Goal: Transaction & Acquisition: Purchase product/service

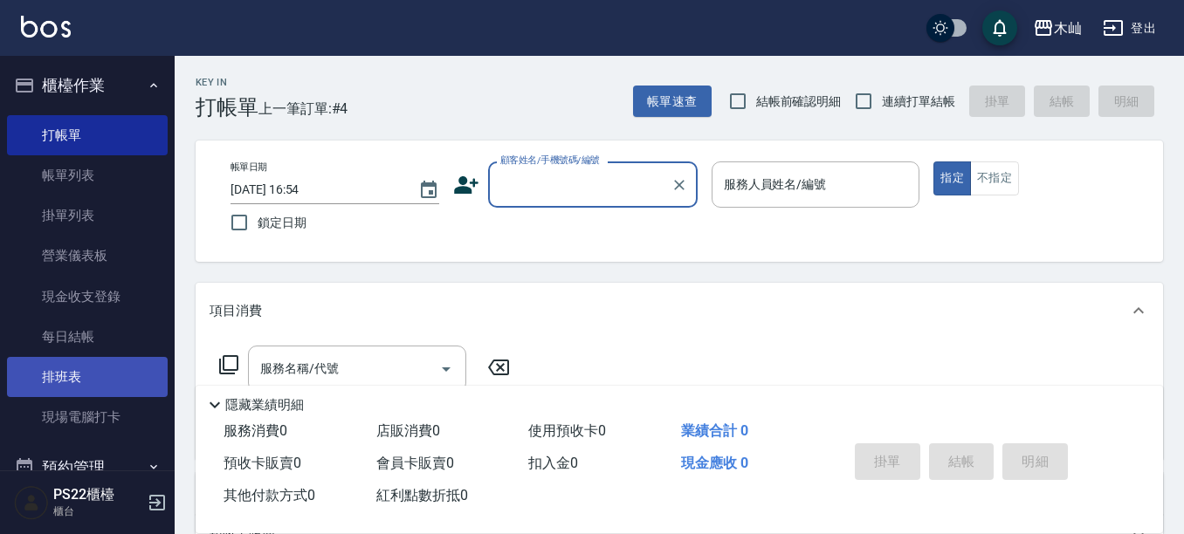
click at [93, 376] on link "排班表" at bounding box center [87, 377] width 161 height 40
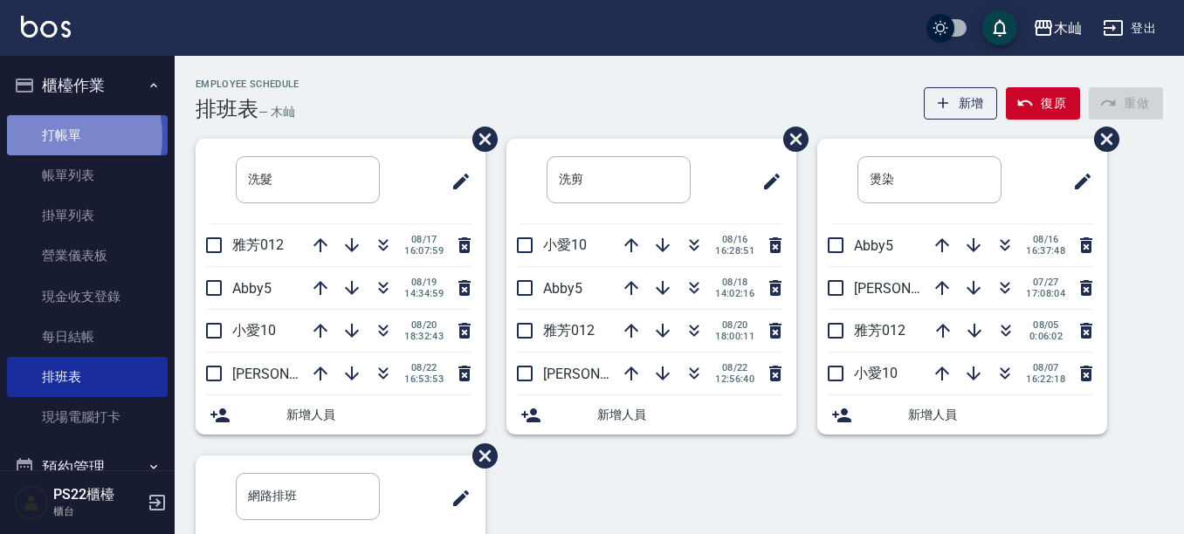
click at [48, 136] on link "打帳單" at bounding box center [87, 135] width 161 height 40
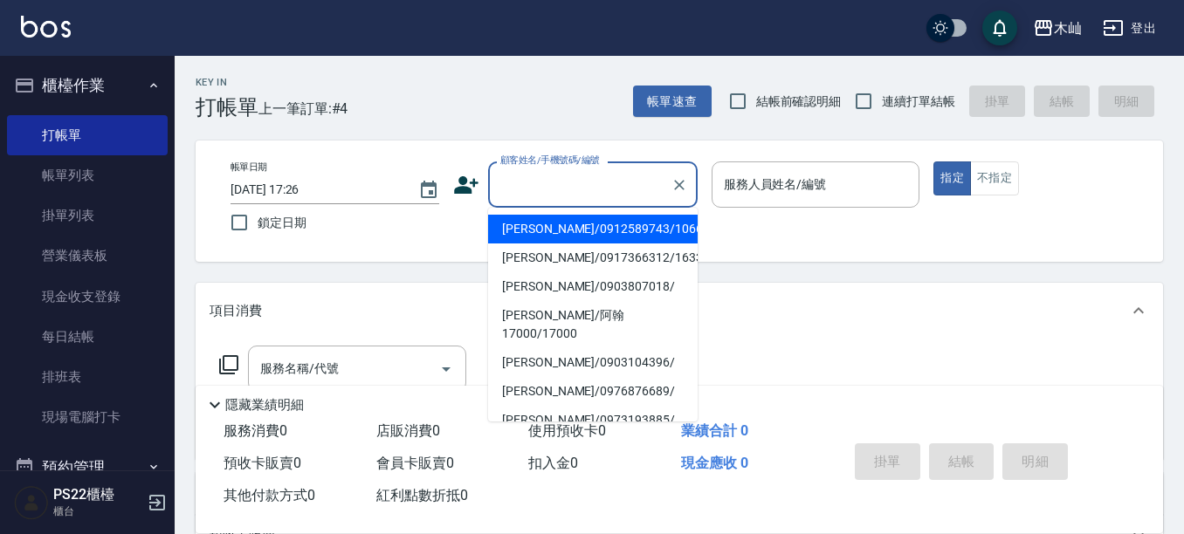
click at [547, 196] on input "顧客姓名/手機號碼/編號" at bounding box center [580, 184] width 168 height 31
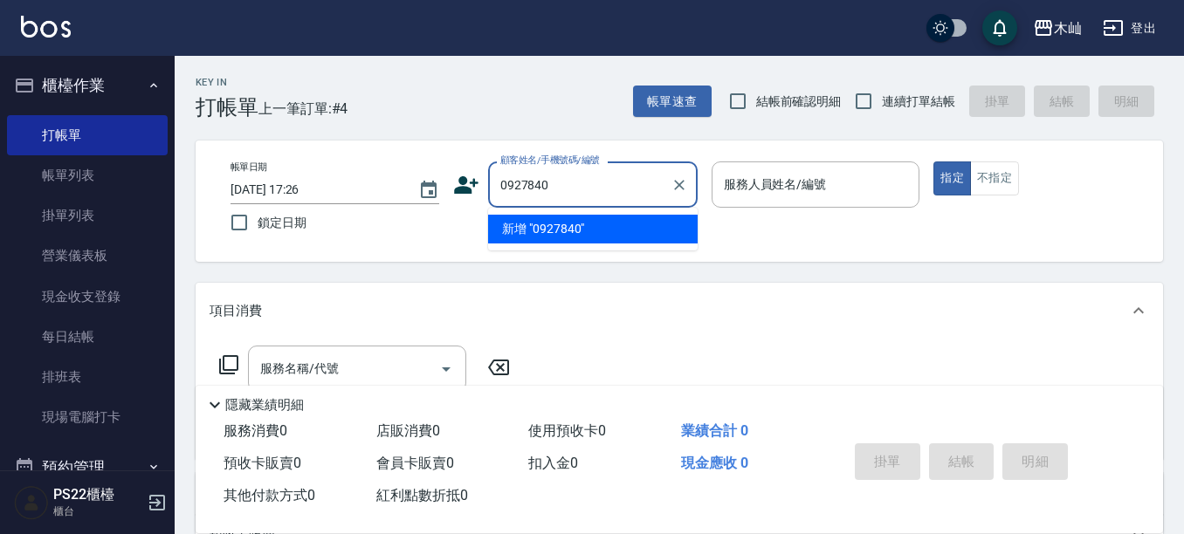
drag, startPoint x: 563, startPoint y: 185, endPoint x: 477, endPoint y: 189, distance: 86.5
click at [477, 189] on div "顧客姓名/手機號碼/編號 0927840 顧客姓名/手機號碼/編號" at bounding box center [575, 185] width 244 height 46
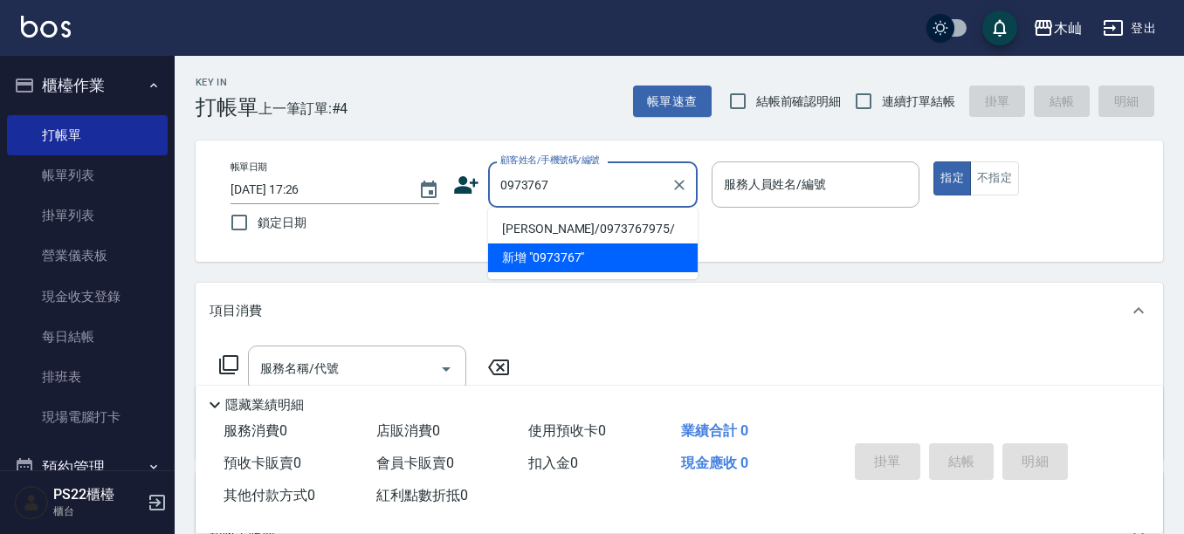
click at [596, 230] on li "[PERSON_NAME]/0973767975/" at bounding box center [593, 229] width 210 height 29
type input "[PERSON_NAME]/0973767975/"
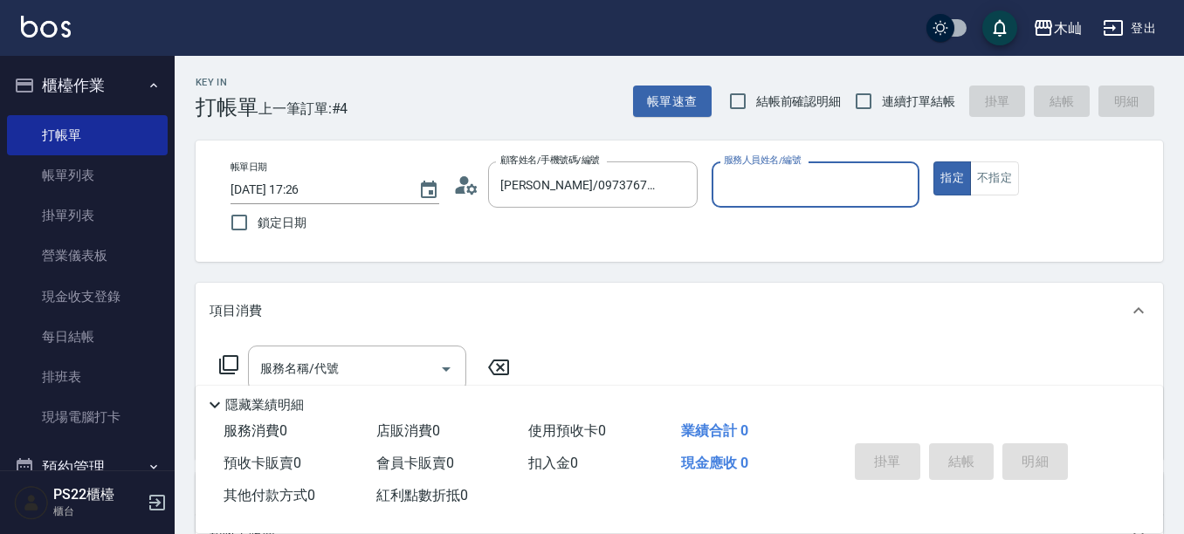
type input "[PERSON_NAME]-7"
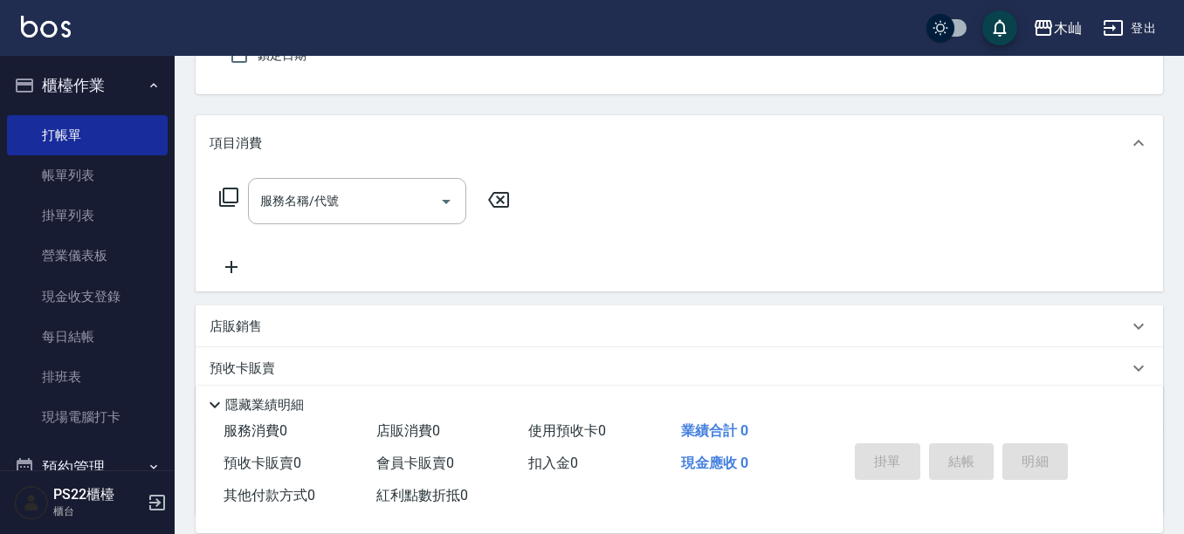
scroll to position [175, 0]
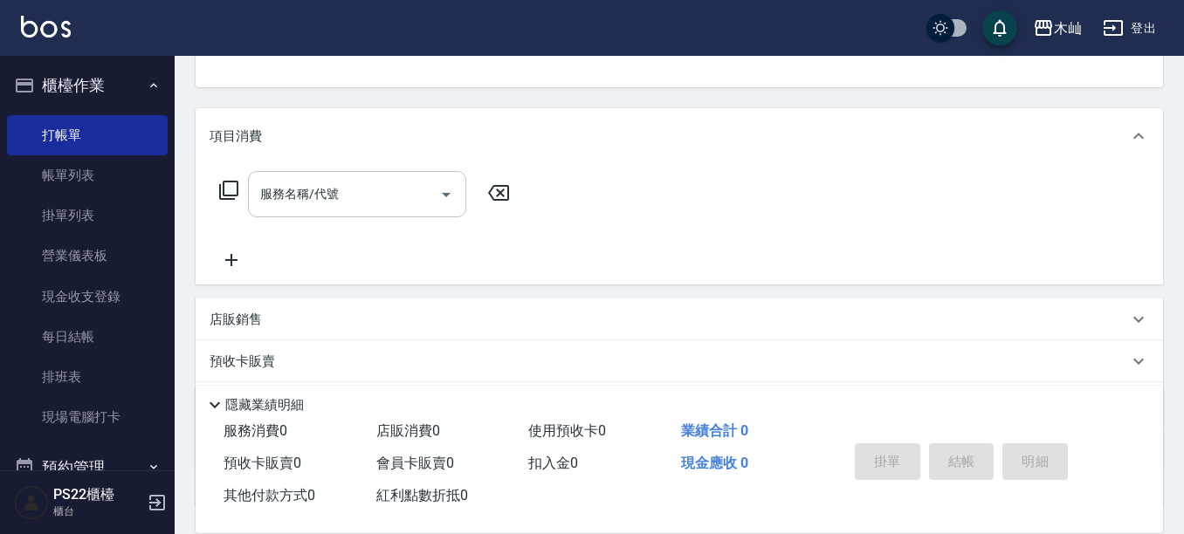
click at [347, 207] on input "服務名稱/代號" at bounding box center [344, 194] width 176 height 31
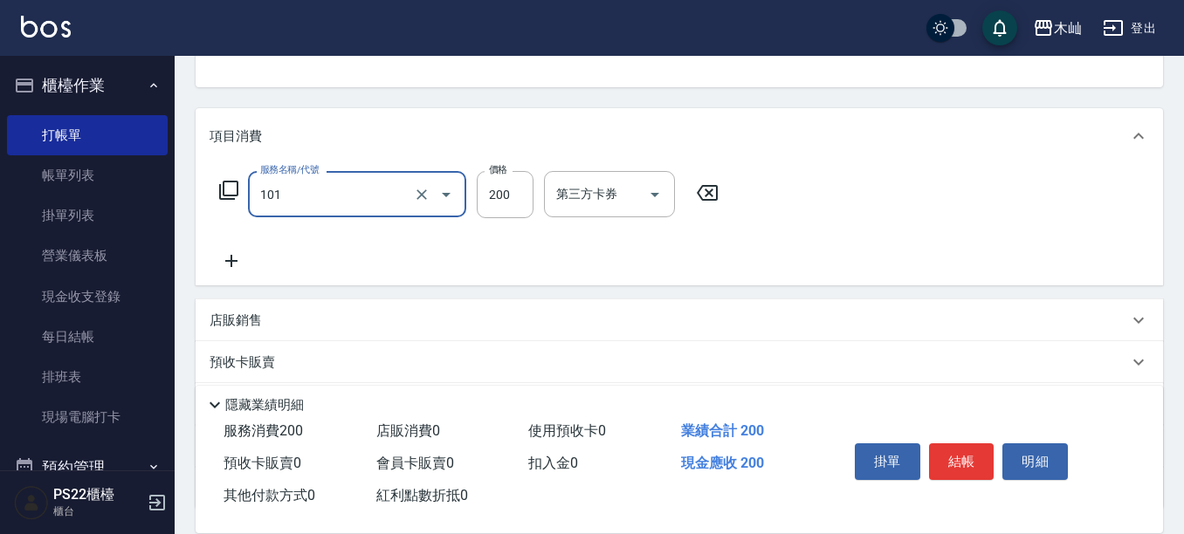
type input "洗髮(101)"
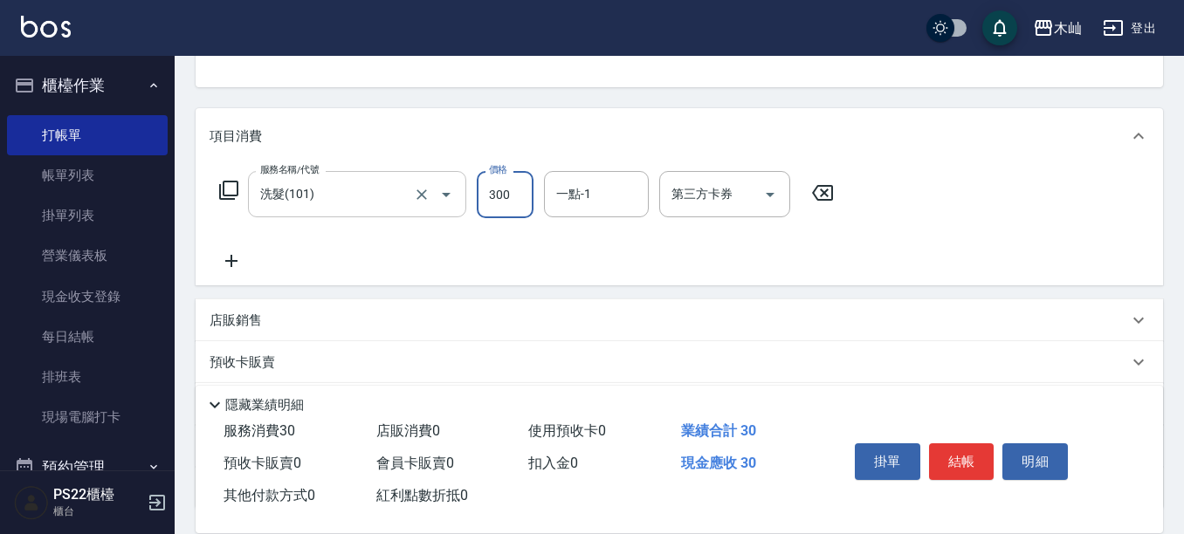
type input "300"
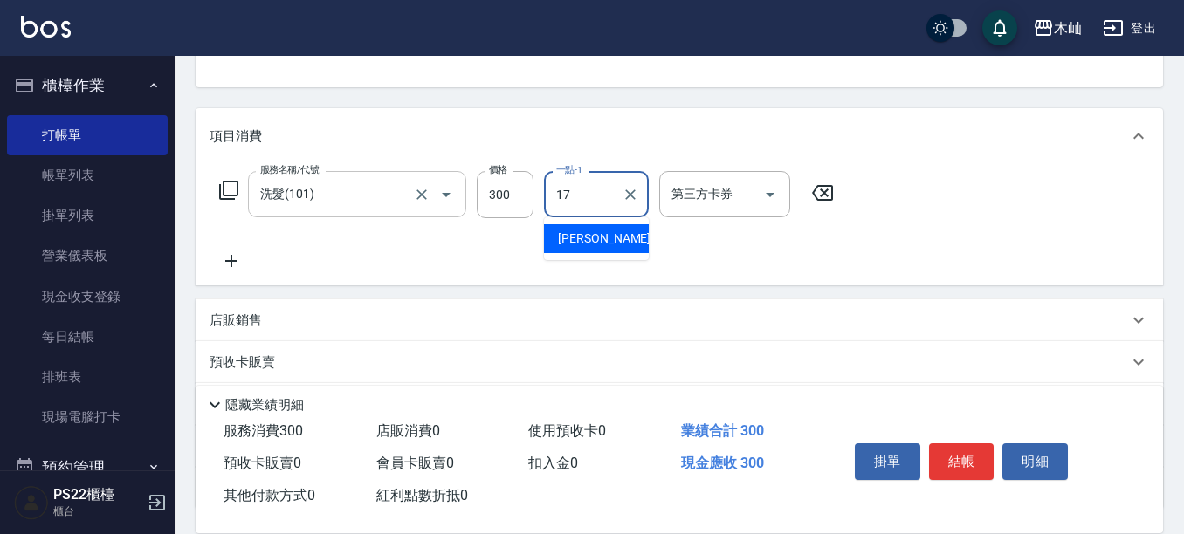
type input "[PERSON_NAME]-17"
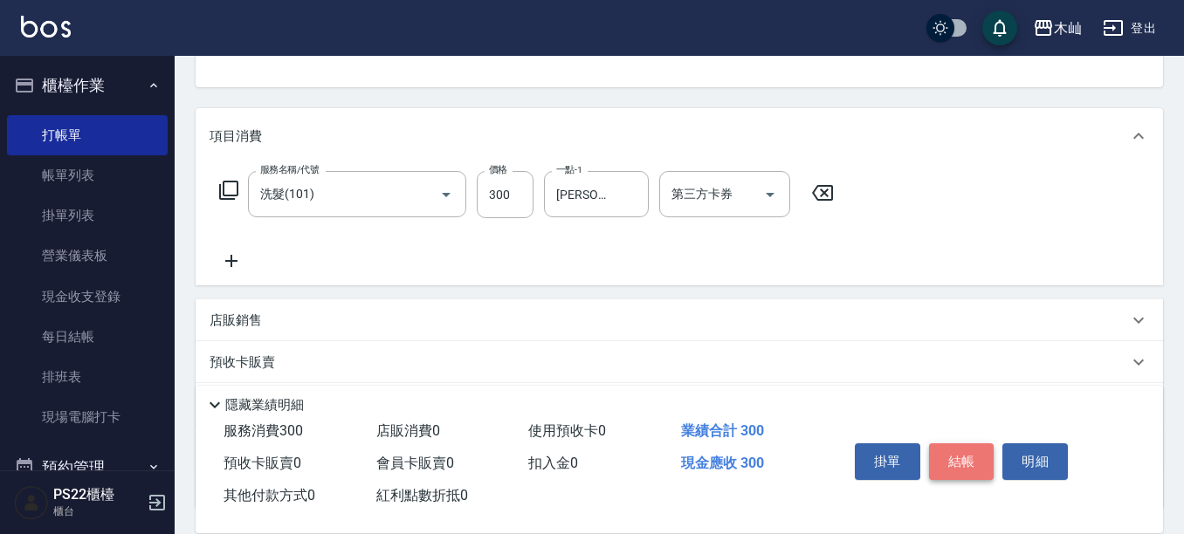
click at [981, 458] on button "結帳" at bounding box center [961, 461] width 65 height 37
